Goal: Transaction & Acquisition: Book appointment/travel/reservation

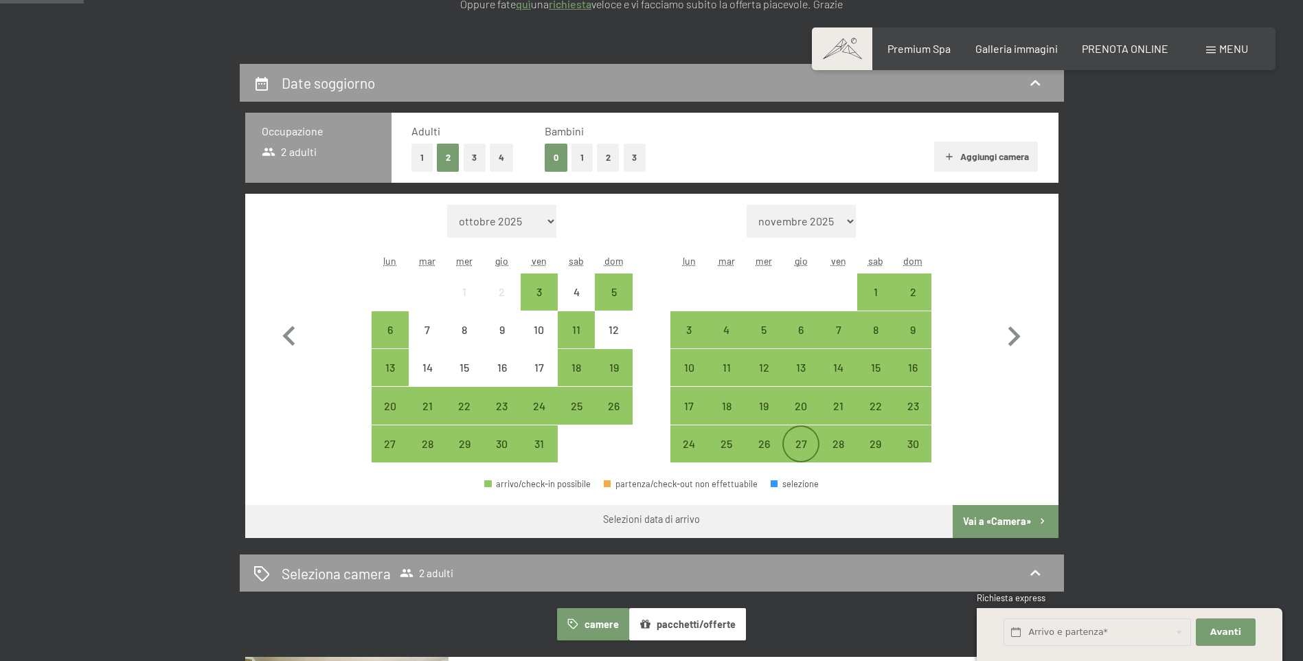
click at [798, 445] on div "27" at bounding box center [801, 455] width 34 height 34
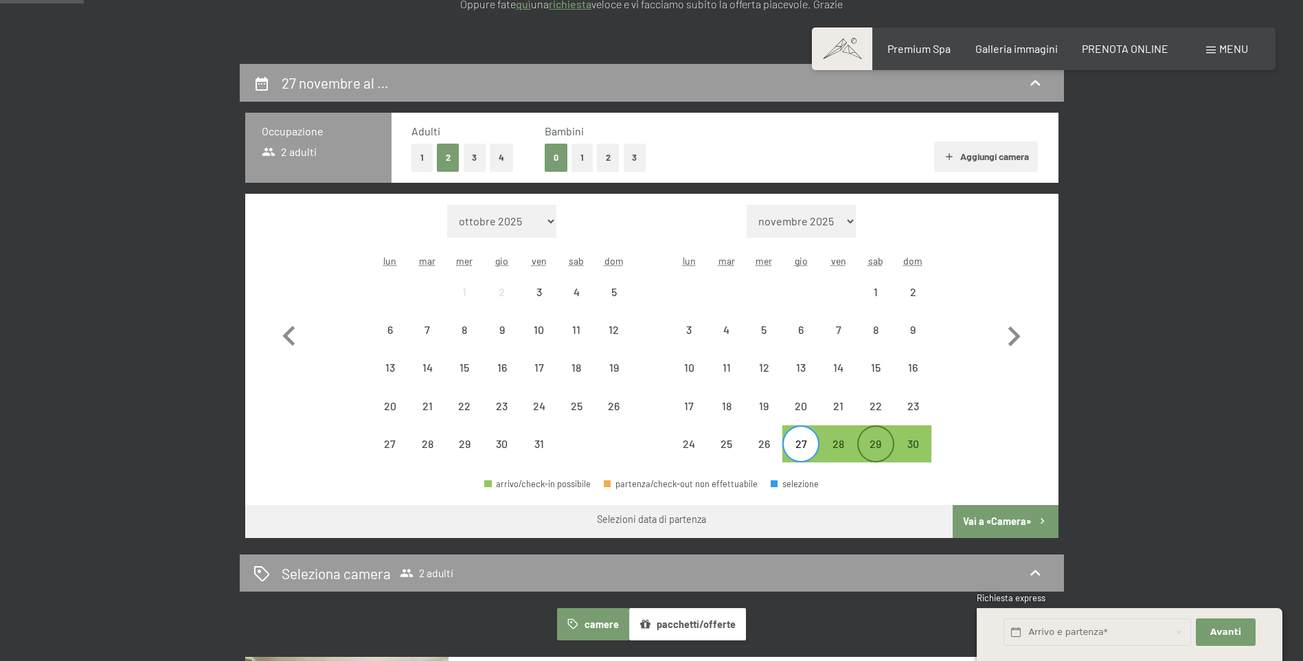
click at [871, 440] on div "29" at bounding box center [876, 455] width 34 height 34
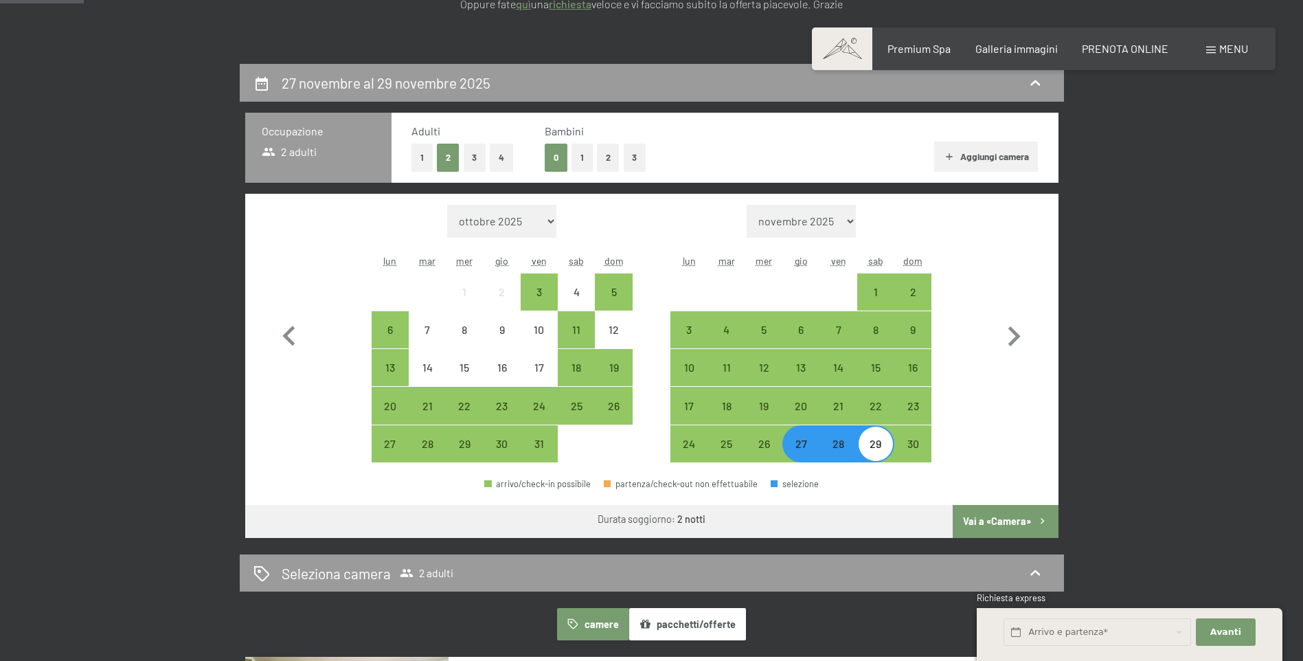
click at [984, 521] on button "Vai a «Camera»" at bounding box center [1005, 521] width 105 height 33
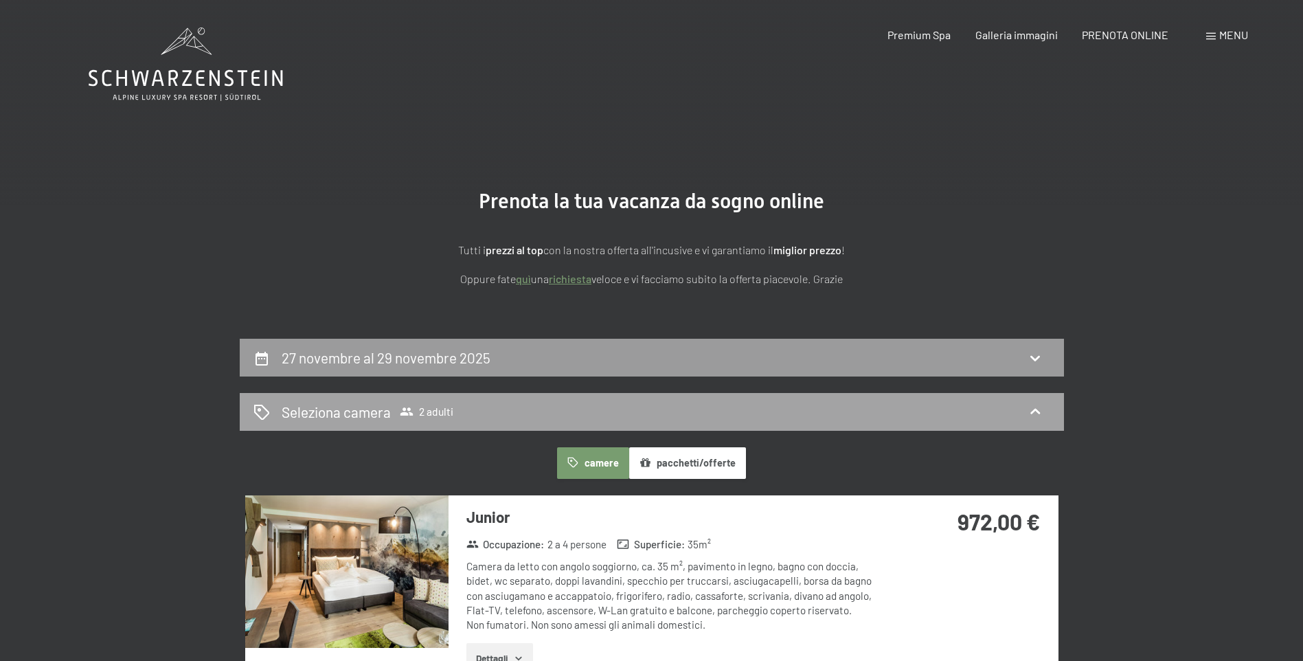
click at [536, 414] on div "Seleziona camera 2 adulti" at bounding box center [652, 412] width 797 height 20
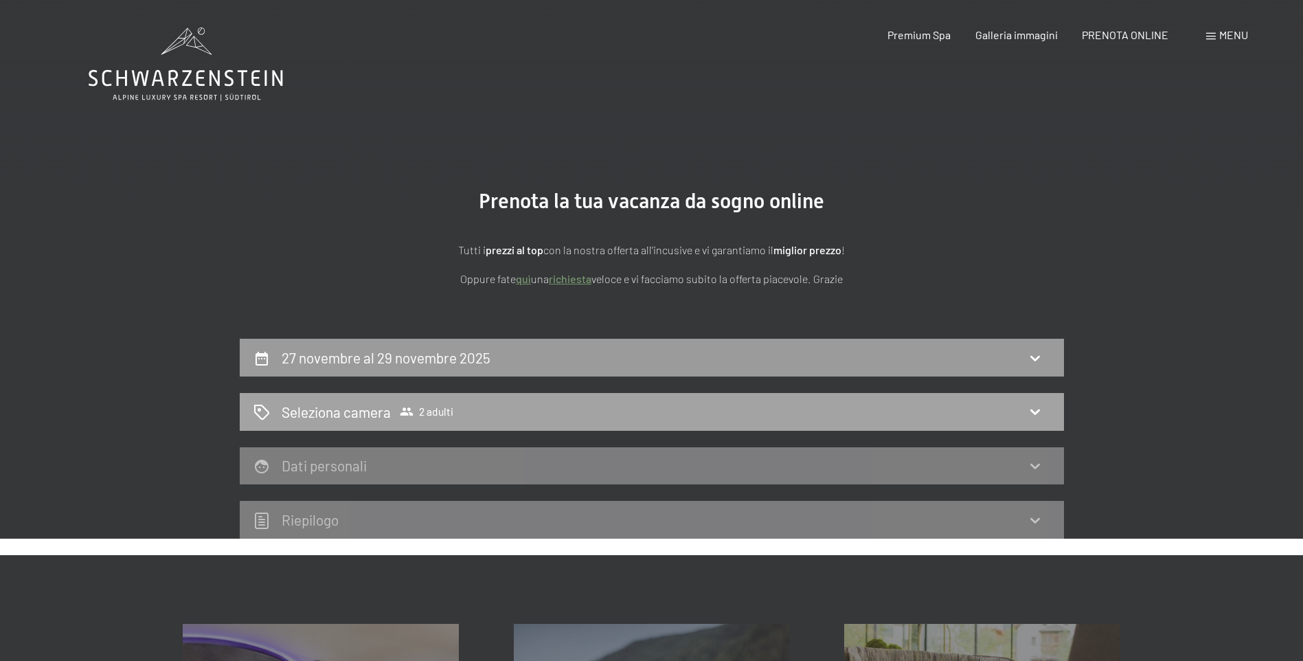
click at [620, 414] on div "Seleziona camera 2 adulti" at bounding box center [652, 412] width 797 height 20
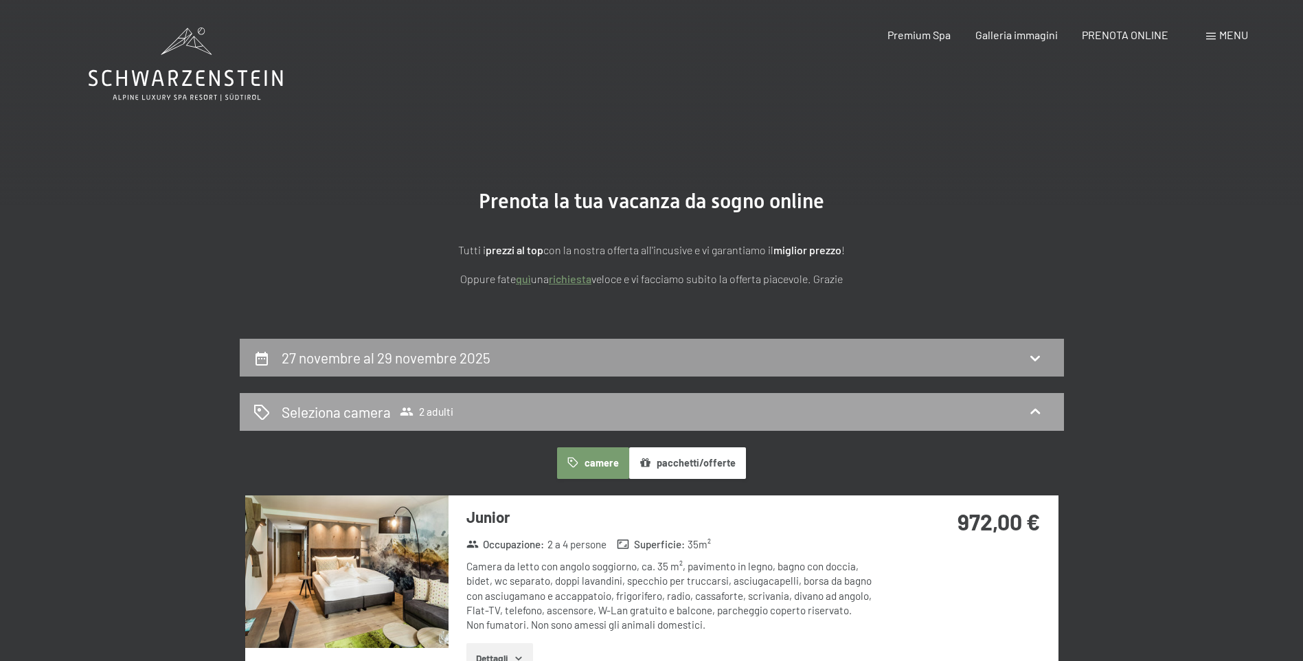
click at [350, 407] on h2 "Seleziona camera" at bounding box center [336, 412] width 109 height 20
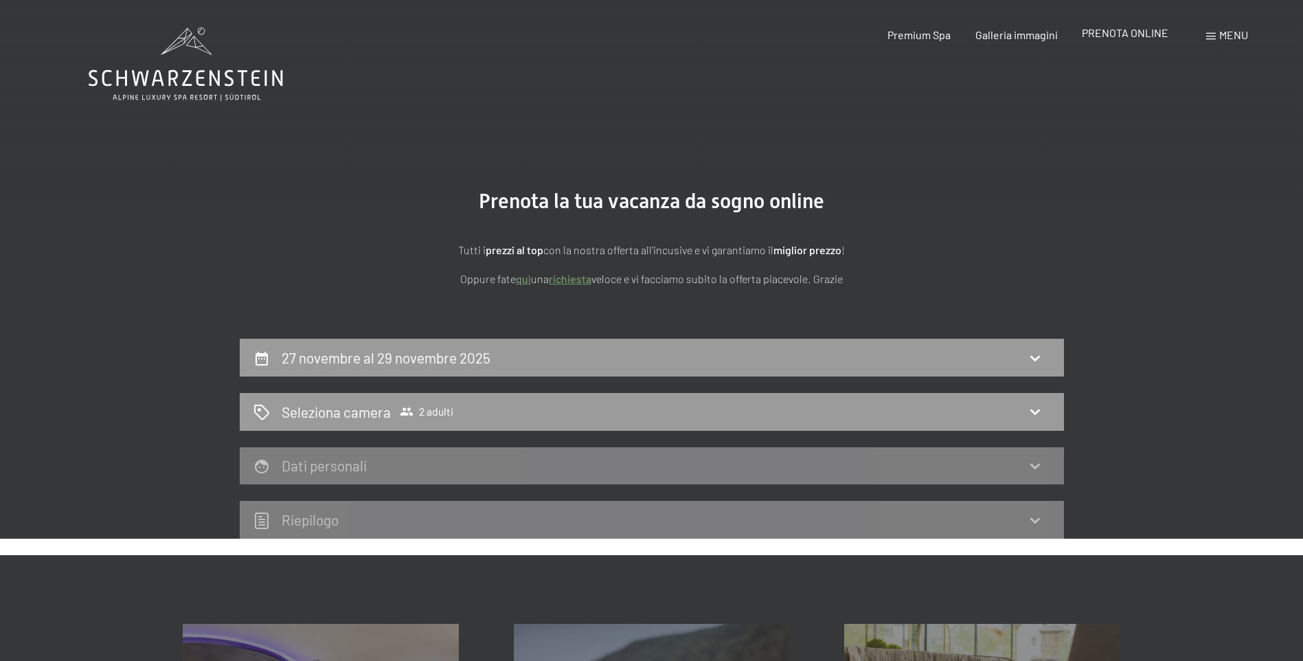
click at [1132, 36] on span "PRENOTA ONLINE" at bounding box center [1125, 32] width 87 height 13
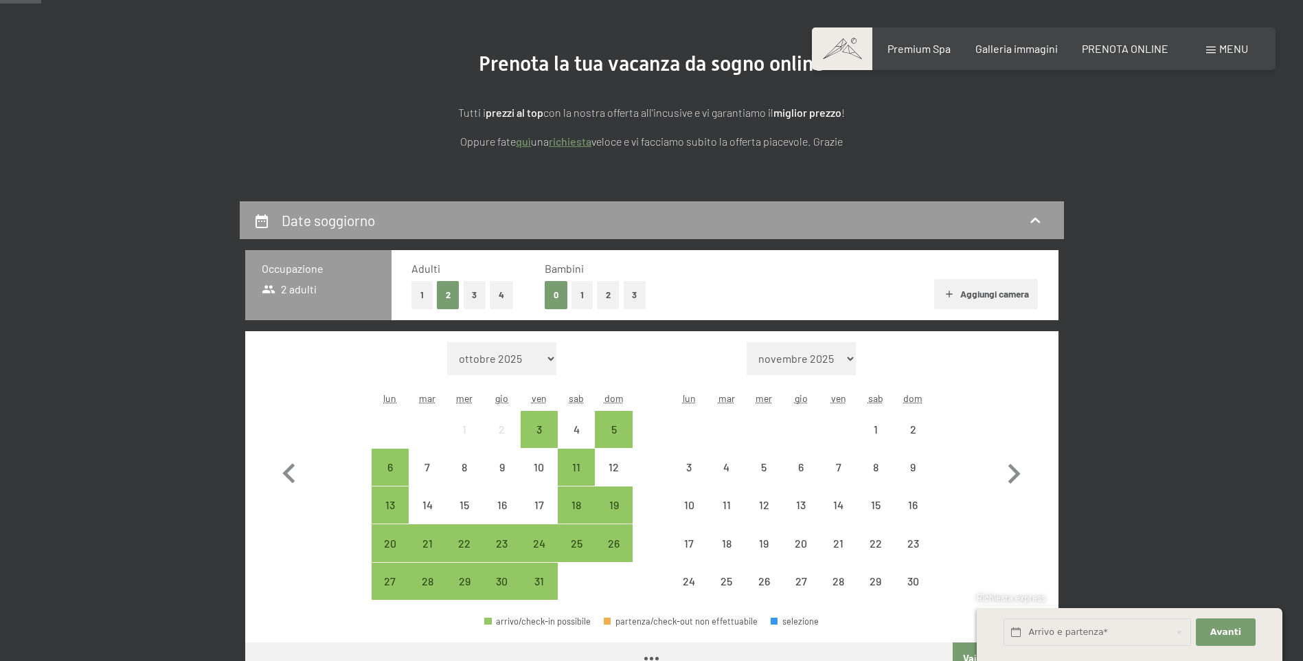
click at [596, 298] on div "0 1 2 3" at bounding box center [595, 295] width 101 height 28
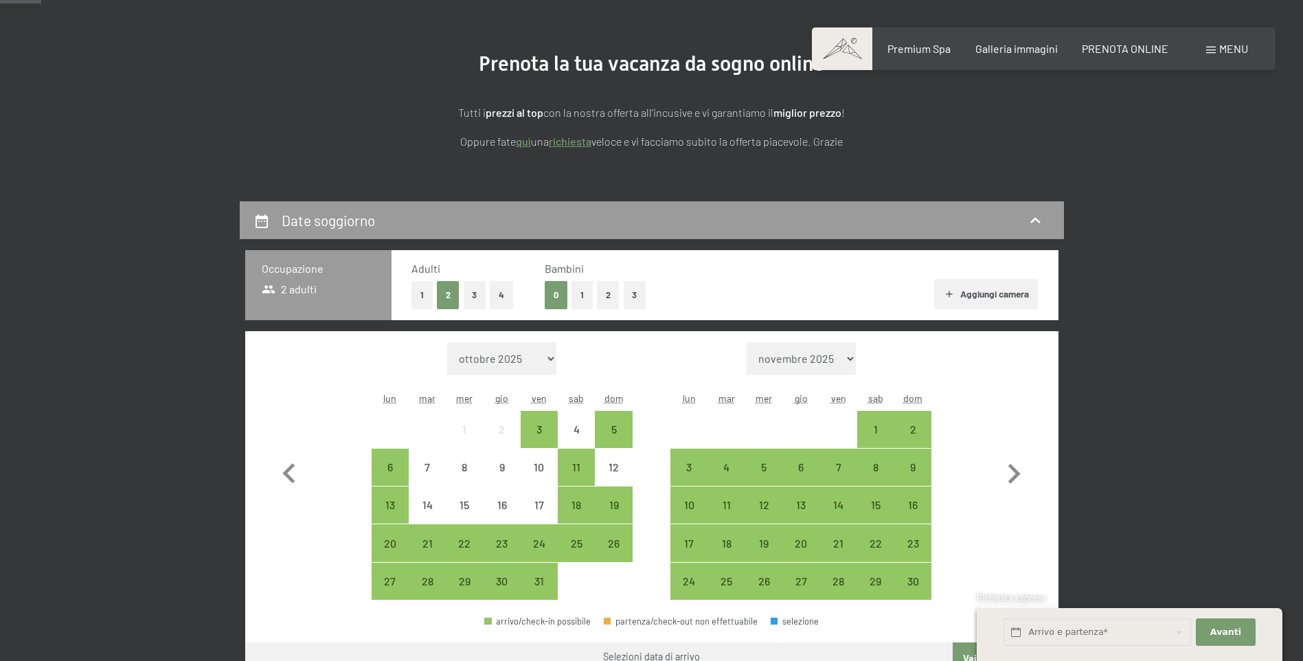
click at [602, 298] on button "2" at bounding box center [608, 295] width 23 height 28
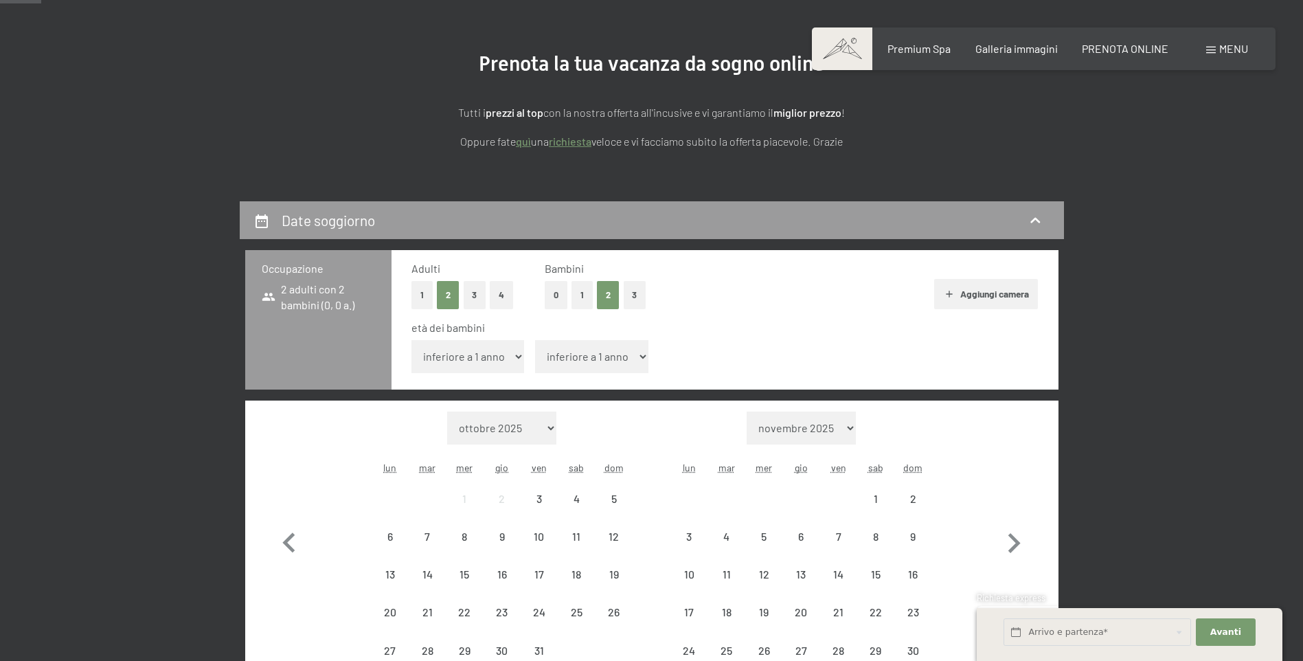
click at [466, 358] on select "inferiore a 1 anno 1 anno 2 anni 3 anni 4 anni 5 anni 6 anni 7 anni 8 anni 9 an…" at bounding box center [468, 356] width 113 height 33
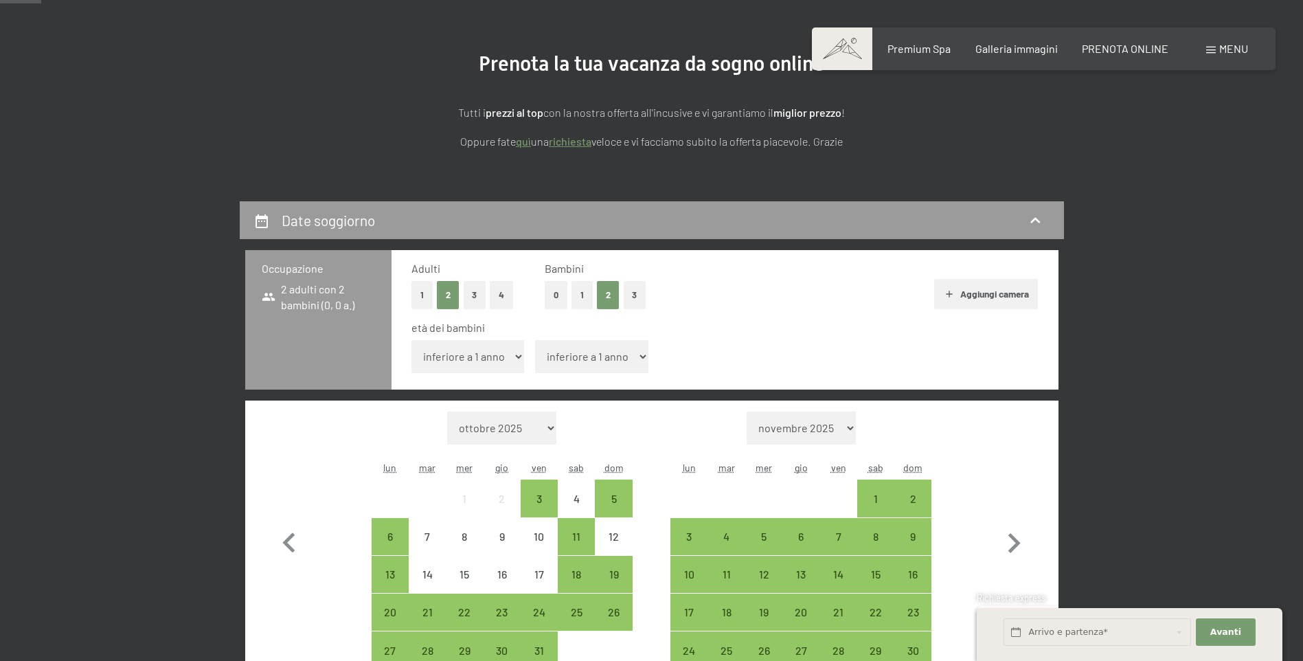
select select "15"
click at [412, 340] on select "inferiore a 1 anno 1 anno 2 anni 3 anni 4 anni 5 anni 6 anni 7 anni 8 anni 9 an…" at bounding box center [468, 356] width 113 height 33
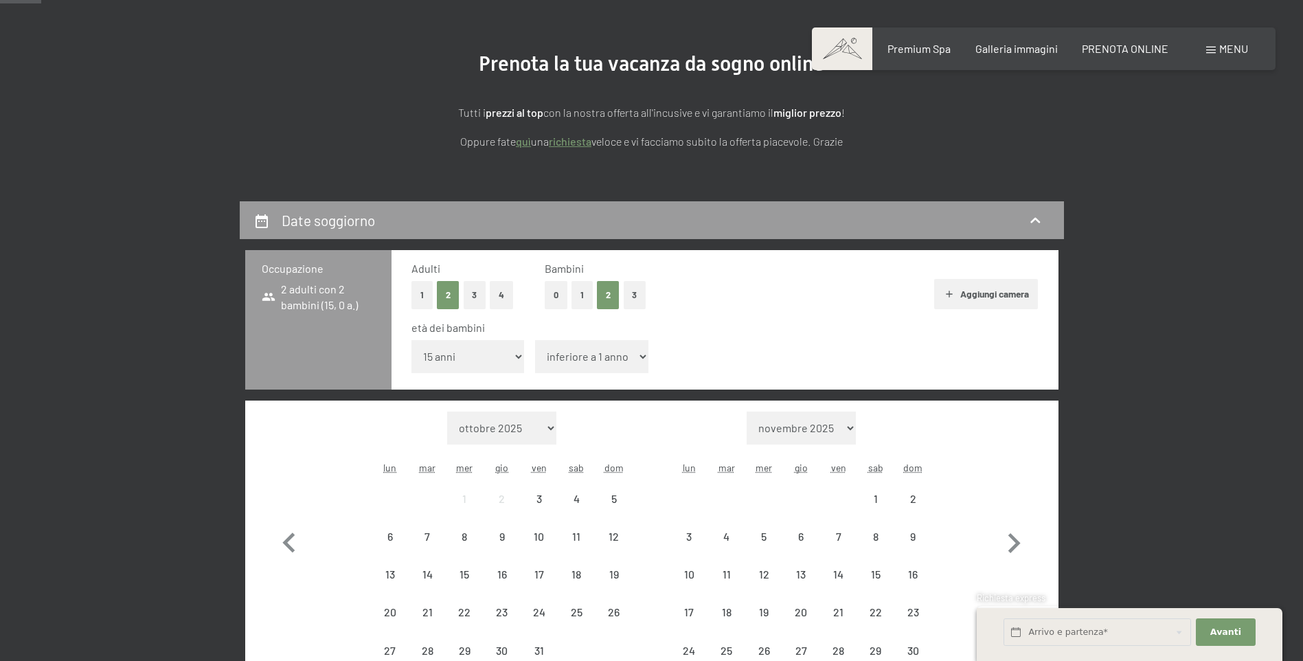
click at [579, 355] on select "inferiore a 1 anno 1 anno 2 anni 3 anni 4 anni 5 anni 6 anni 7 anni 8 anni 9 an…" at bounding box center [591, 356] width 113 height 33
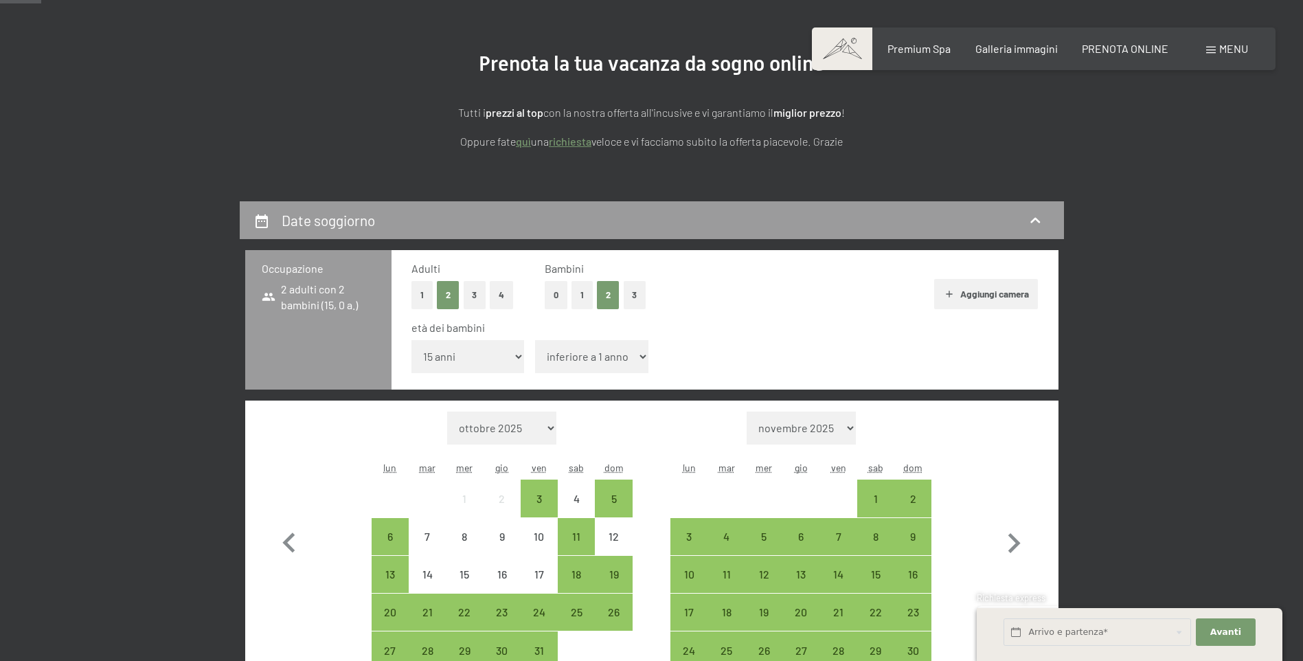
select select "9"
click at [535, 340] on select "inferiore a 1 anno 1 anno 2 anni 3 anni 4 anni 5 anni 6 anni 7 anni 8 anni 9 an…" at bounding box center [591, 356] width 113 height 33
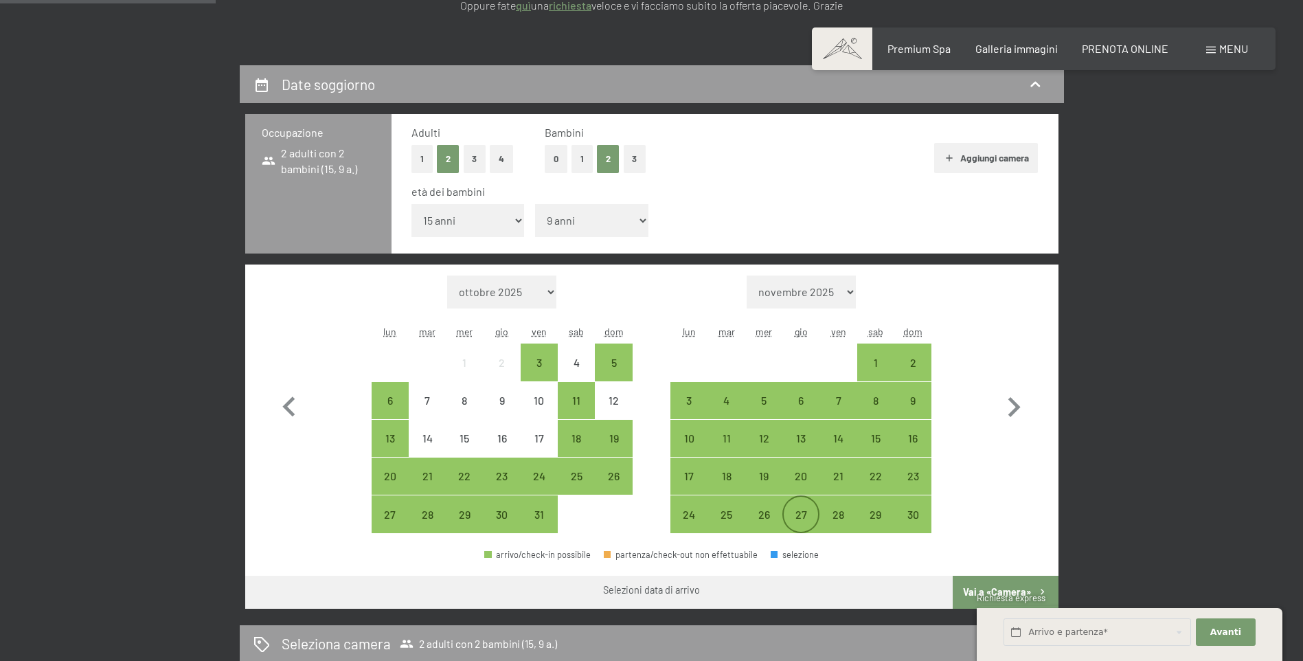
scroll to position [275, 0]
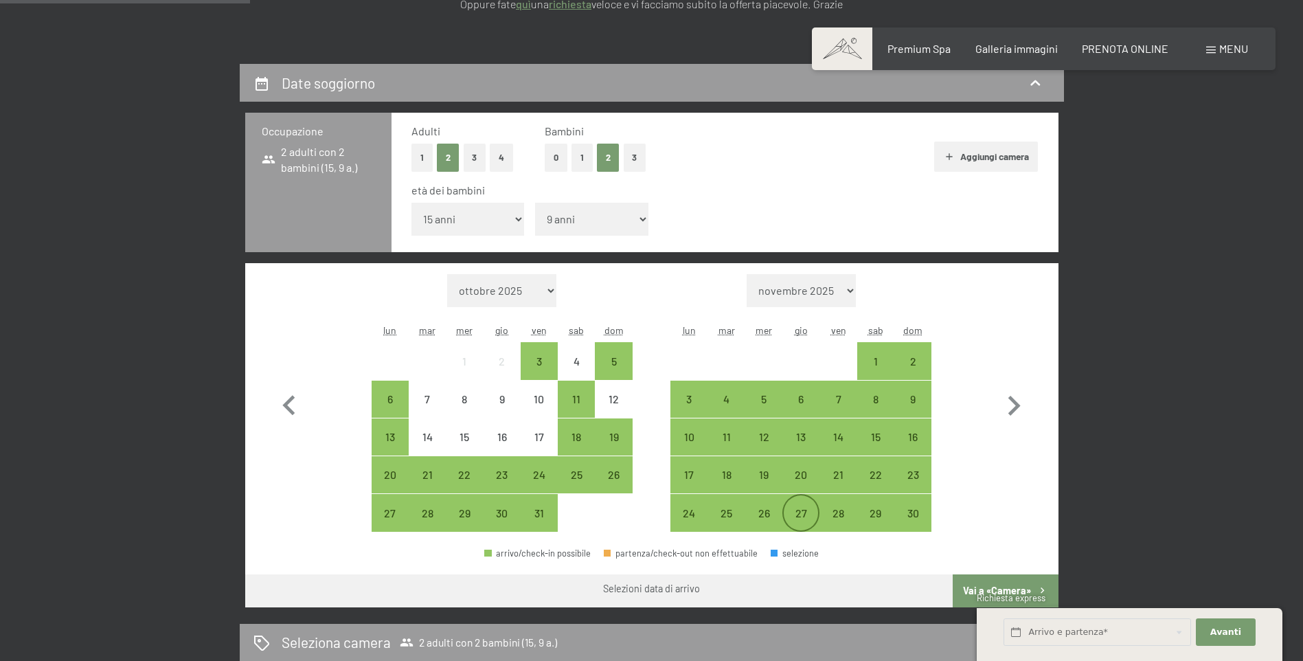
click at [795, 514] on div "27" at bounding box center [801, 525] width 34 height 34
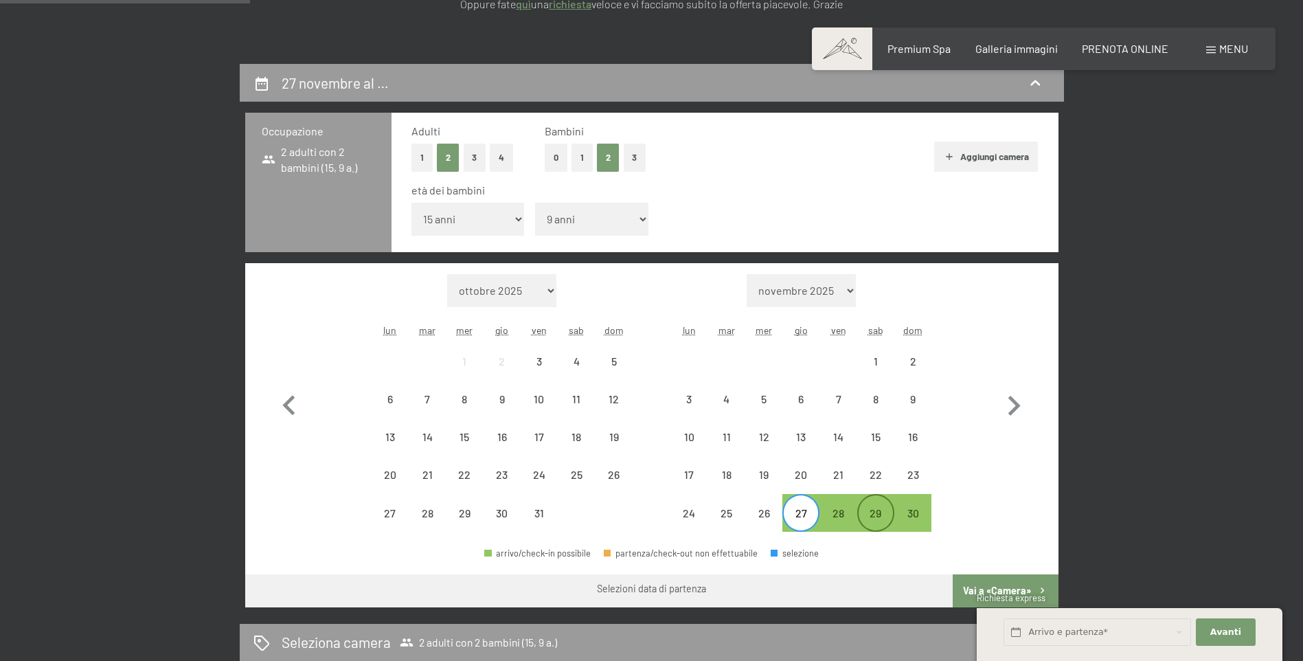
click at [880, 510] on div "29" at bounding box center [876, 525] width 34 height 34
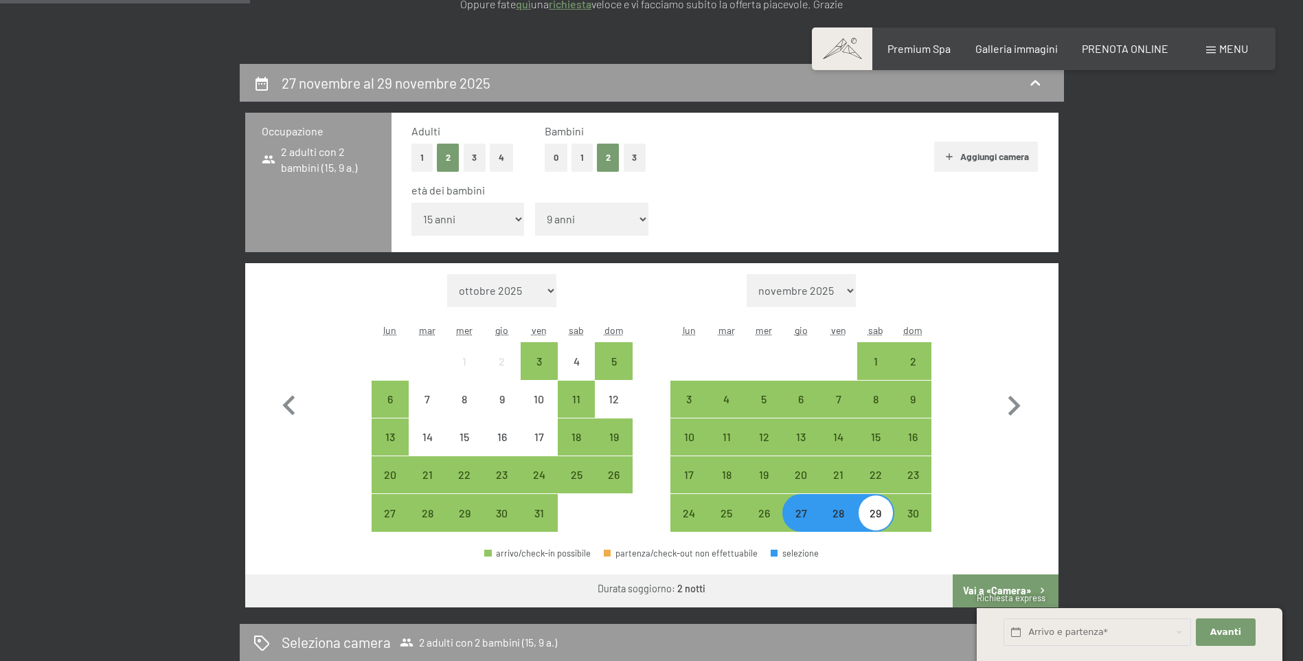
click at [994, 589] on button "Vai a «Camera»" at bounding box center [1005, 590] width 105 height 33
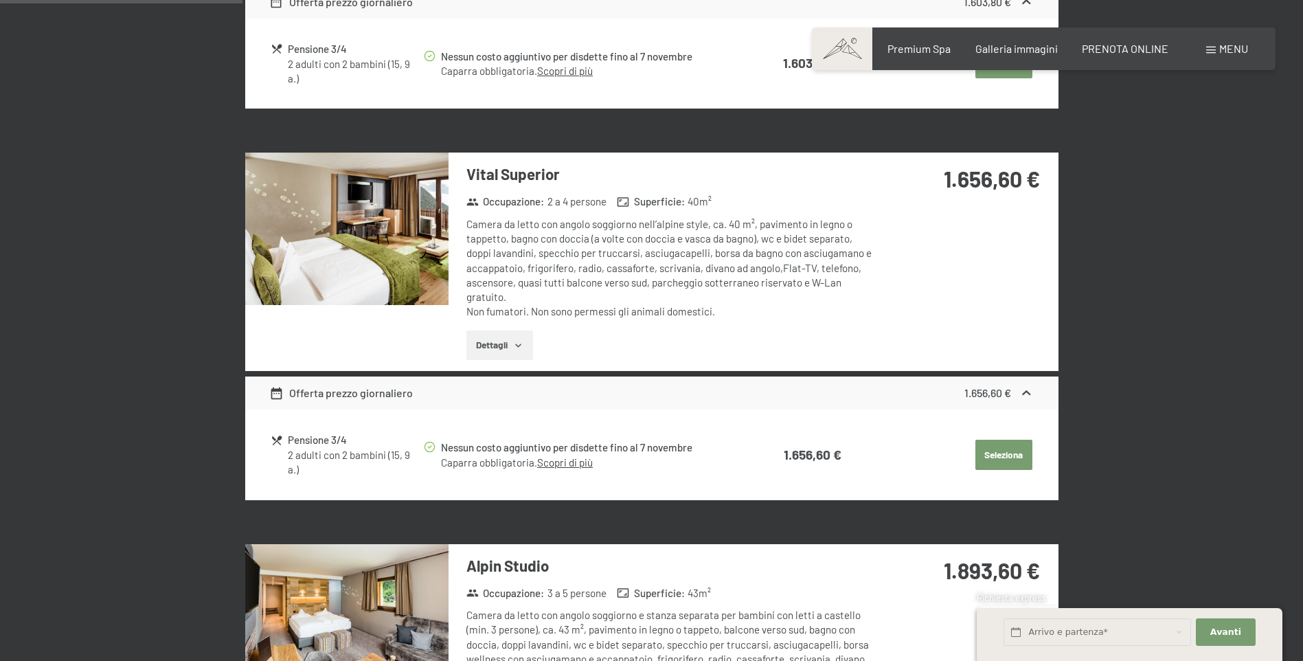
scroll to position [614, 0]
